Goal: Complete application form

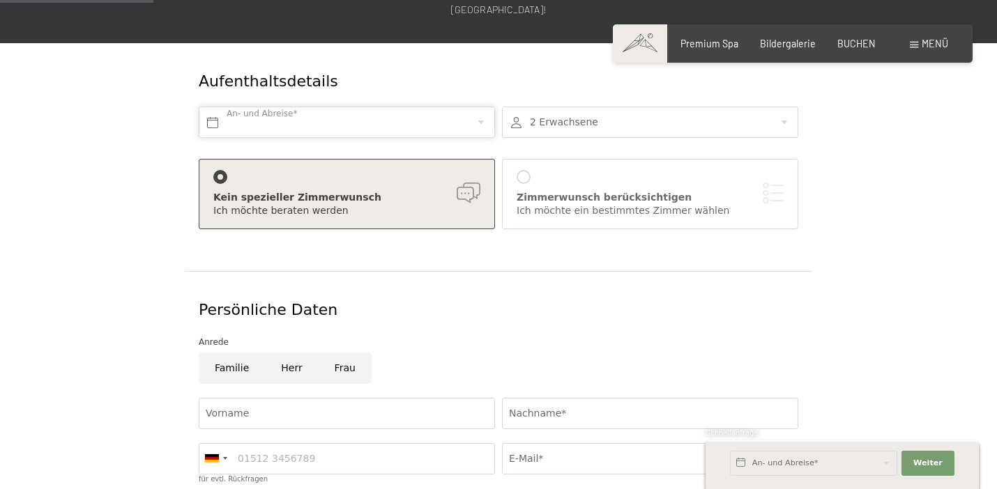
click at [321, 119] on input "text" at bounding box center [347, 122] width 296 height 31
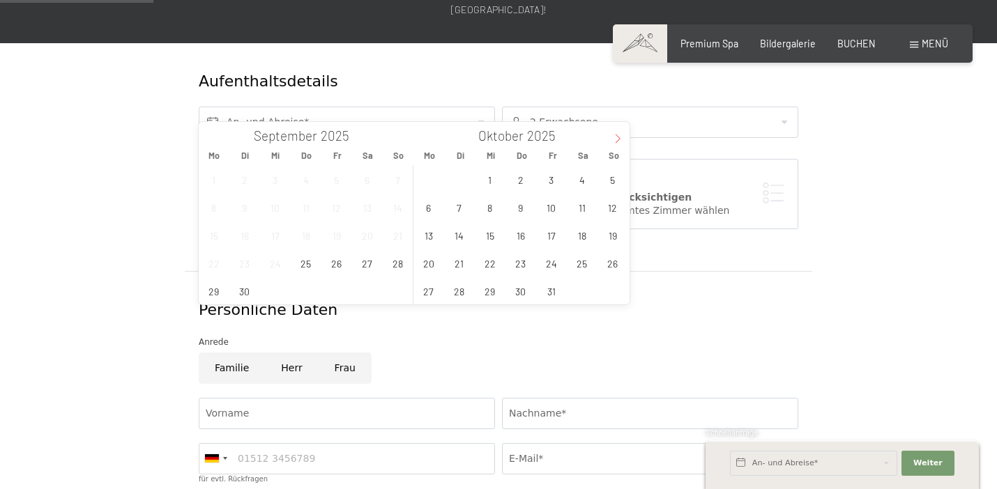
click at [613, 139] on span at bounding box center [618, 134] width 24 height 24
click at [613, 139] on icon at bounding box center [618, 139] width 10 height 10
click at [579, 183] on span "6" at bounding box center [581, 179] width 27 height 27
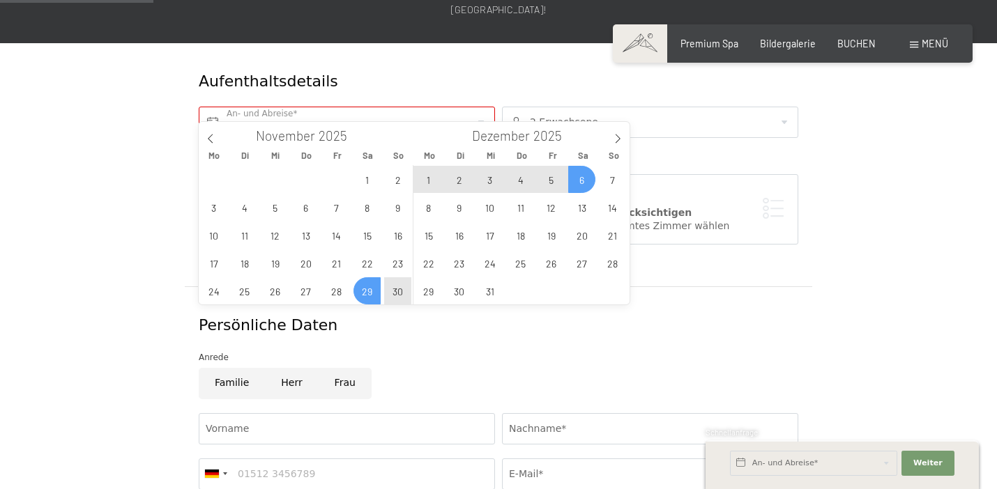
click at [367, 288] on span "29" at bounding box center [367, 291] width 27 height 27
type input "[DATE] - [DATE]"
type input "2026"
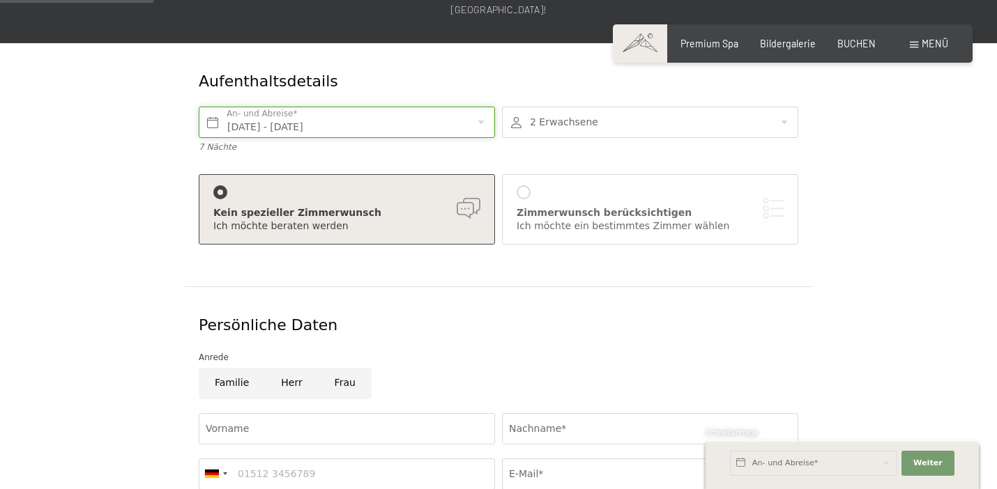
click at [379, 107] on input "[DATE] - [DATE]" at bounding box center [347, 122] width 296 height 31
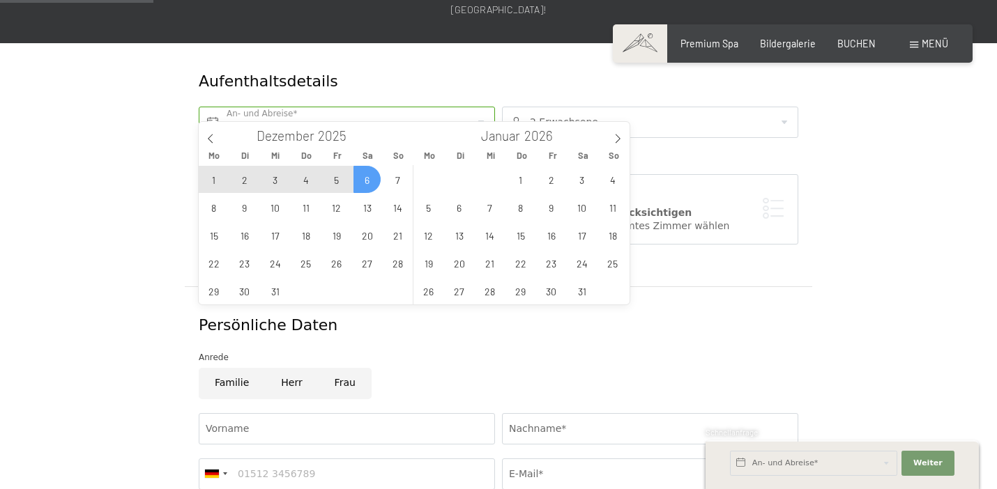
click at [279, 180] on span "3" at bounding box center [274, 179] width 27 height 27
type input "Mi. [DATE]"
click at [208, 142] on icon at bounding box center [211, 139] width 10 height 10
type input "2025"
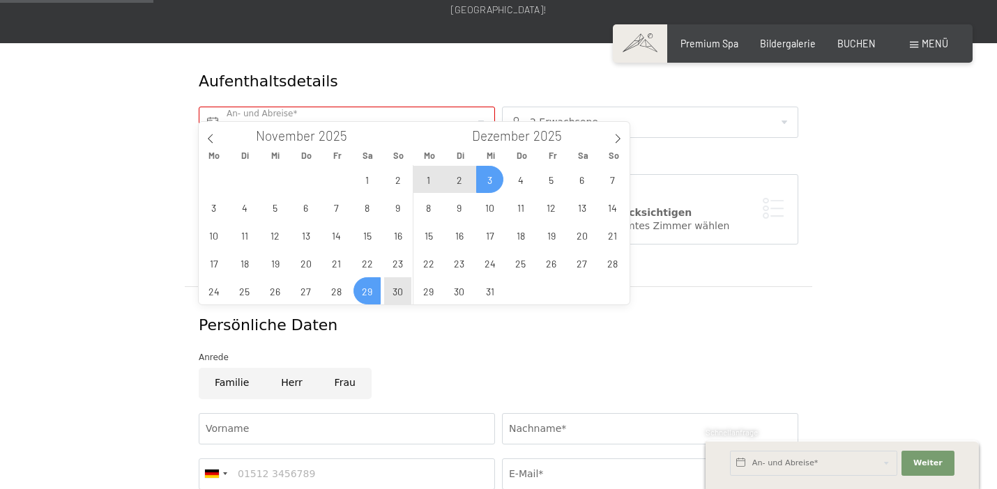
click at [373, 296] on span "29" at bounding box center [367, 291] width 27 height 27
type input "[DATE] - Mi. [DATE]"
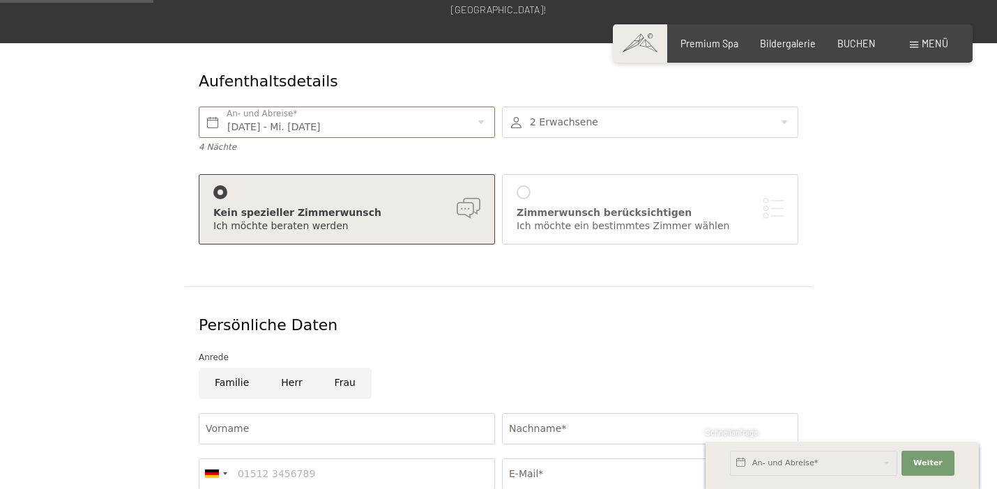
click at [547, 107] on div at bounding box center [650, 122] width 296 height 31
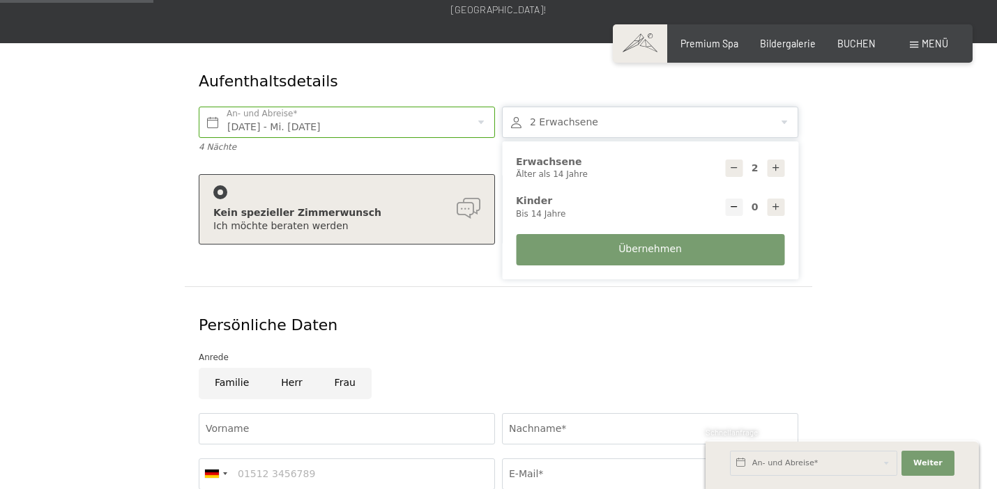
click at [768, 199] on div at bounding box center [775, 207] width 17 height 17
type input "1"
select select
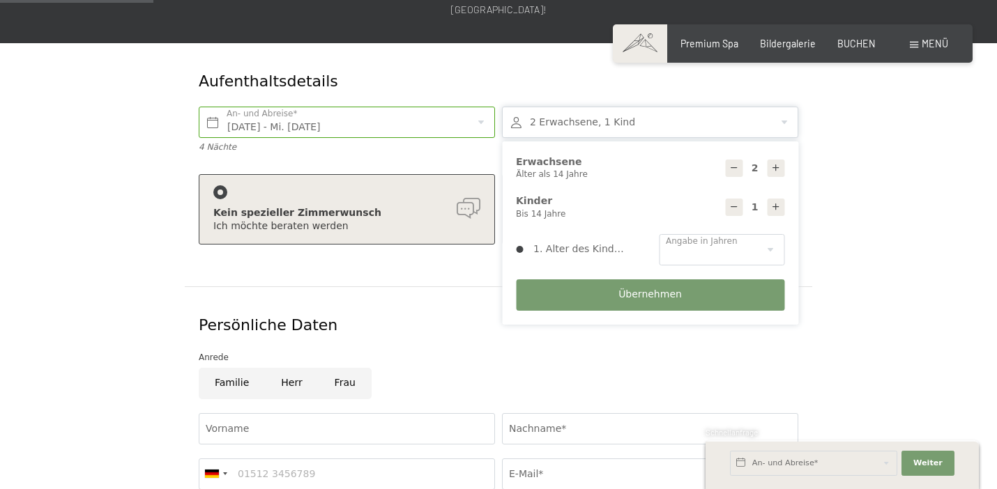
click at [768, 199] on div at bounding box center [775, 207] width 17 height 17
type input "2"
select select
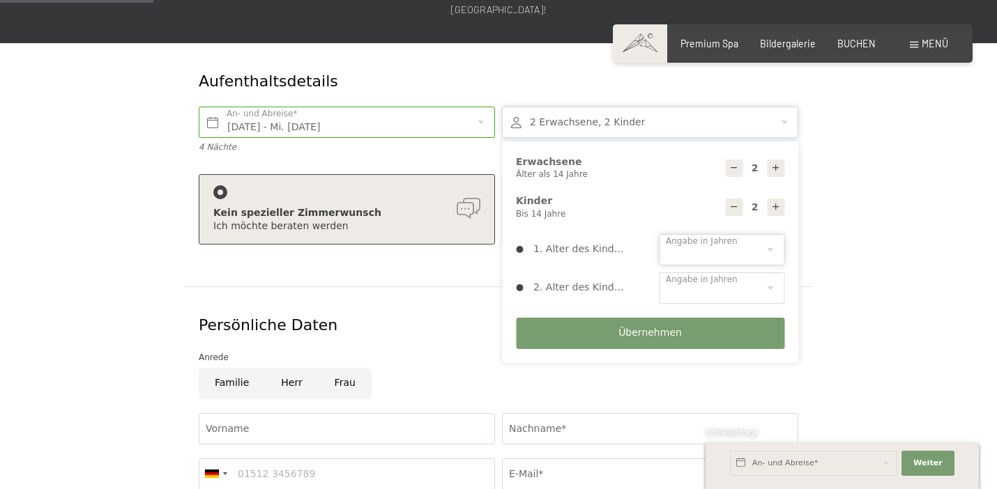
select select "2"
select select "4"
click at [684, 318] on button "Übernehmen" at bounding box center [650, 333] width 268 height 31
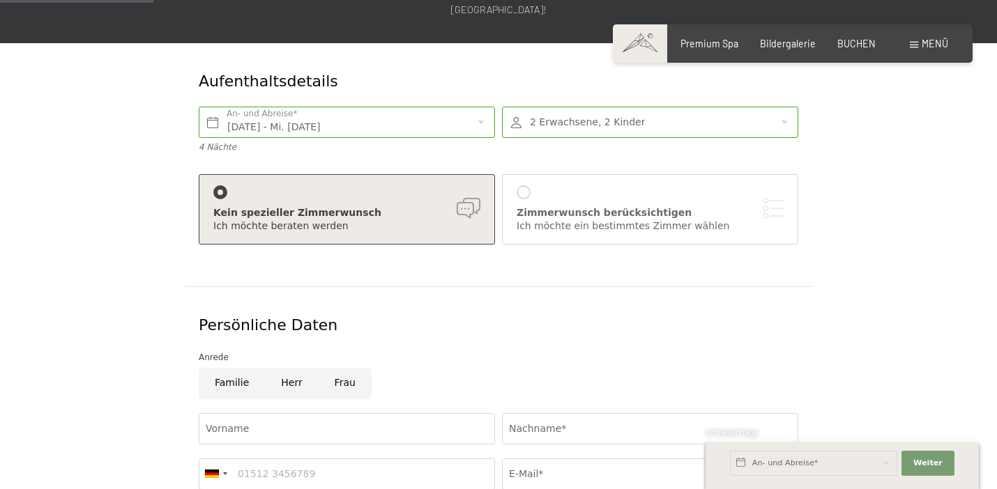
click at [628, 220] on div "Ich möchte ein bestimmtes Zimmer wählen" at bounding box center [650, 227] width 267 height 14
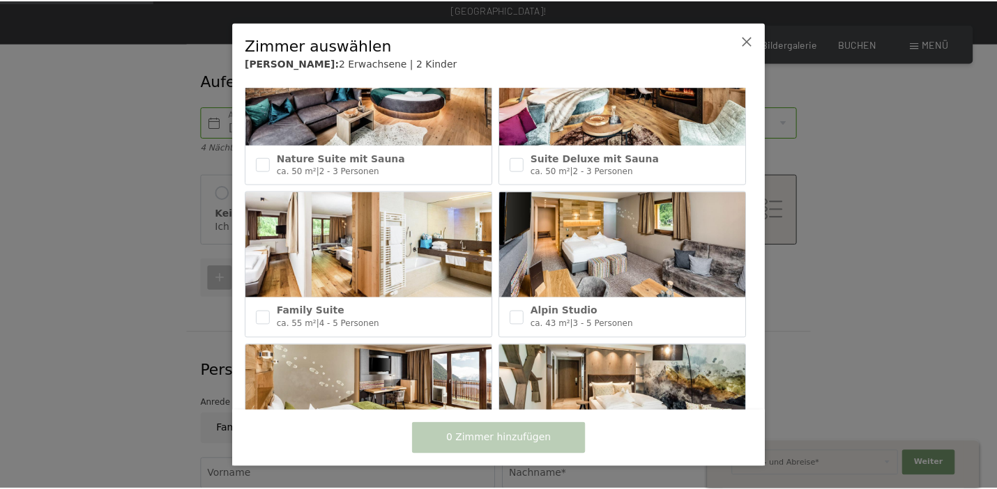
scroll to position [424, 0]
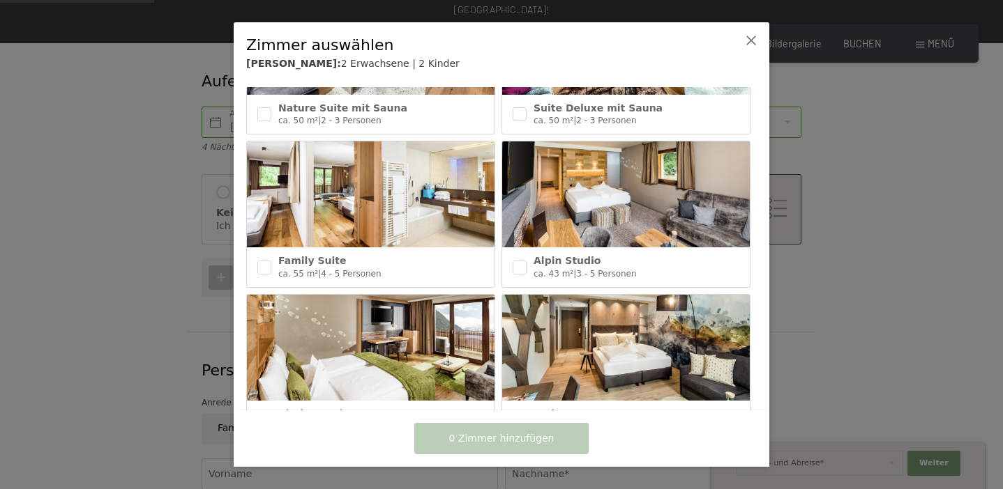
click at [336, 225] on img at bounding box center [371, 195] width 248 height 106
checkbox input "true"
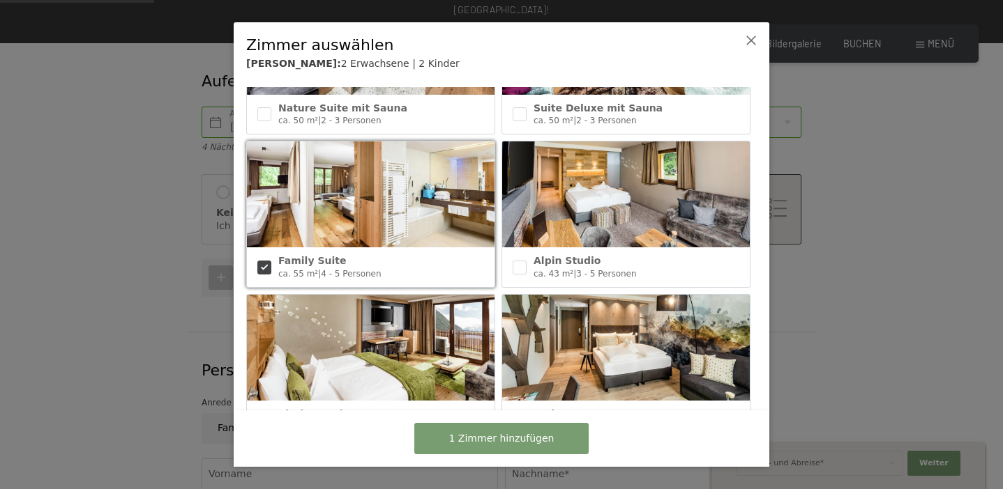
click at [498, 443] on span "1 Zimmer hinzufügen" at bounding box center [501, 439] width 105 height 14
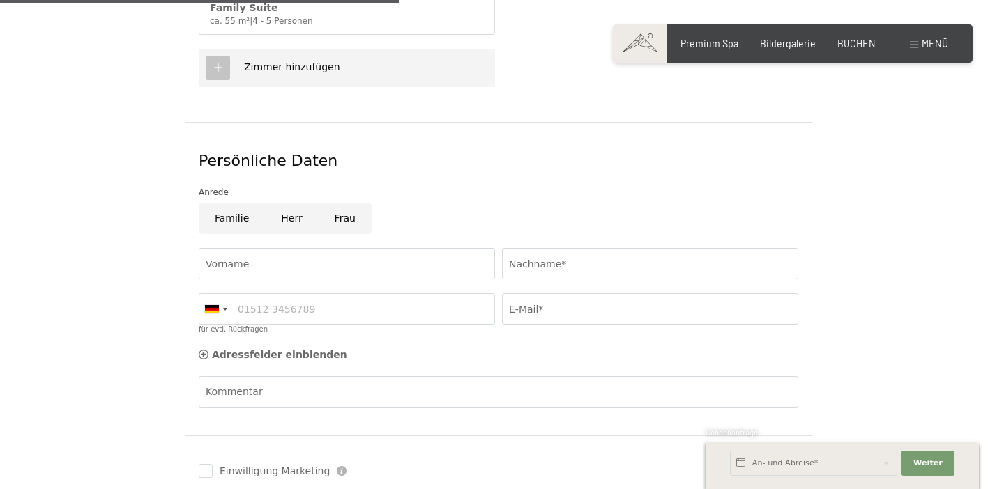
scroll to position [600, 0]
type input "[PERSON_NAME]"
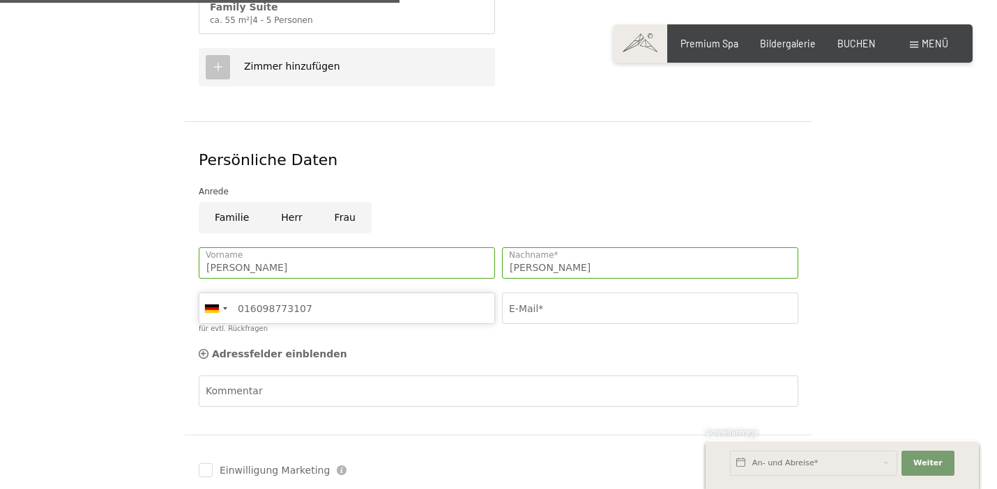
type input "016098773107"
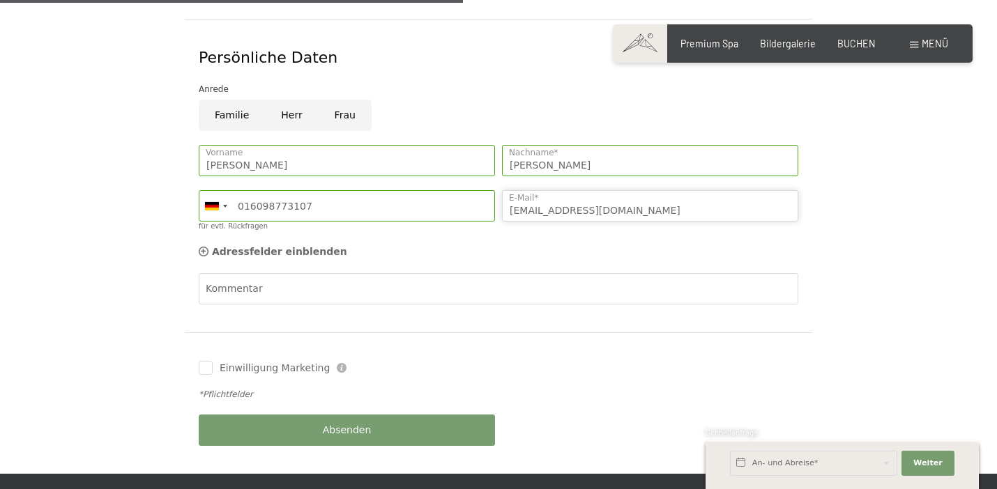
scroll to position [706, 0]
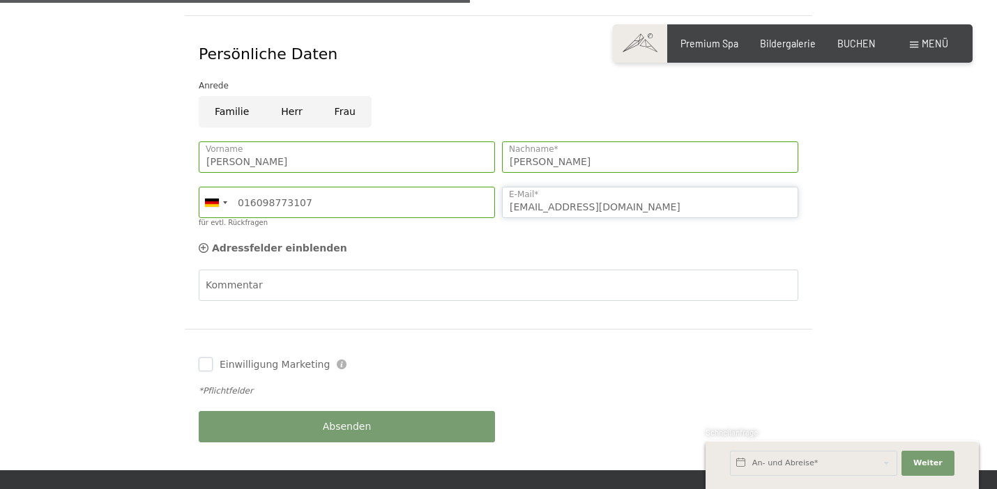
type input "[EMAIL_ADDRESS][DOMAIN_NAME]"
click at [211, 358] on input "Einwilligung Marketing" at bounding box center [206, 365] width 14 height 14
checkbox input "true"
click at [284, 411] on button "Absenden" at bounding box center [347, 426] width 296 height 31
